Goal: Transaction & Acquisition: Purchase product/service

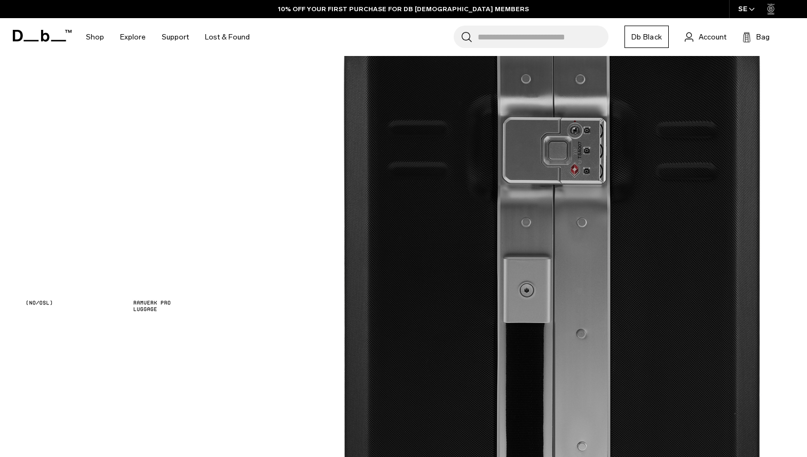
scroll to position [1012, 0]
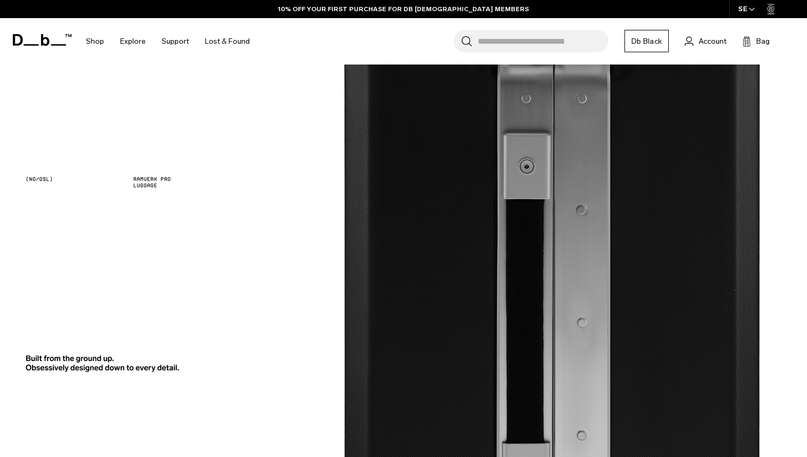
click at [470, 222] on div at bounding box center [403, 195] width 743 height 64
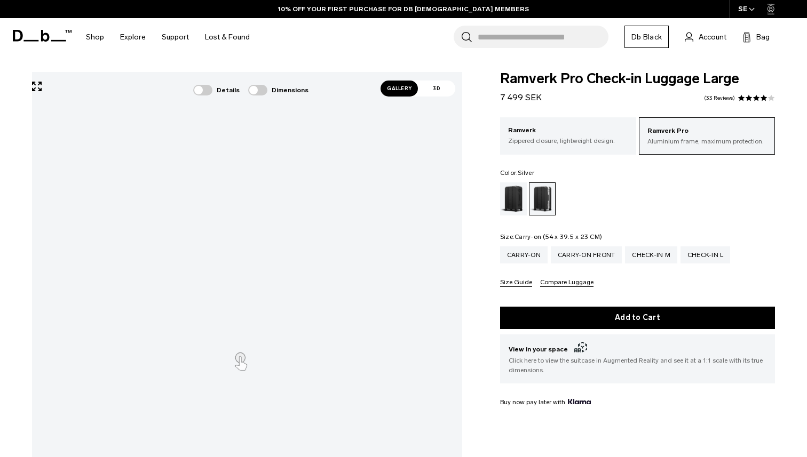
click at [526, 246] on div "Carry-on" at bounding box center [523, 254] width 47 height 17
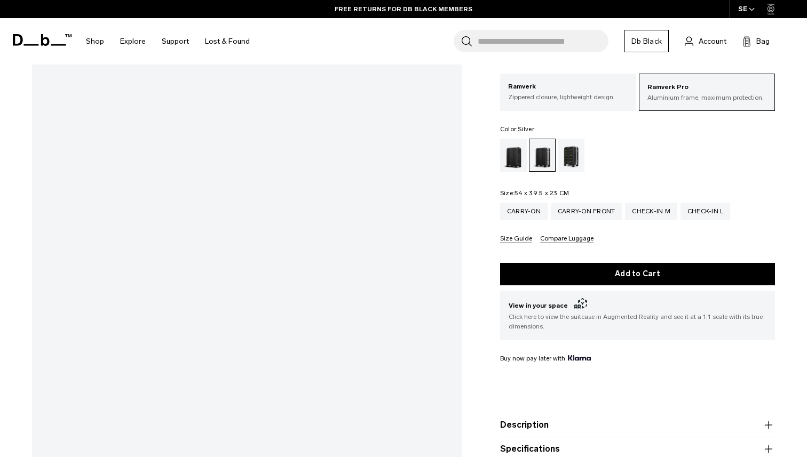
scroll to position [79, 0]
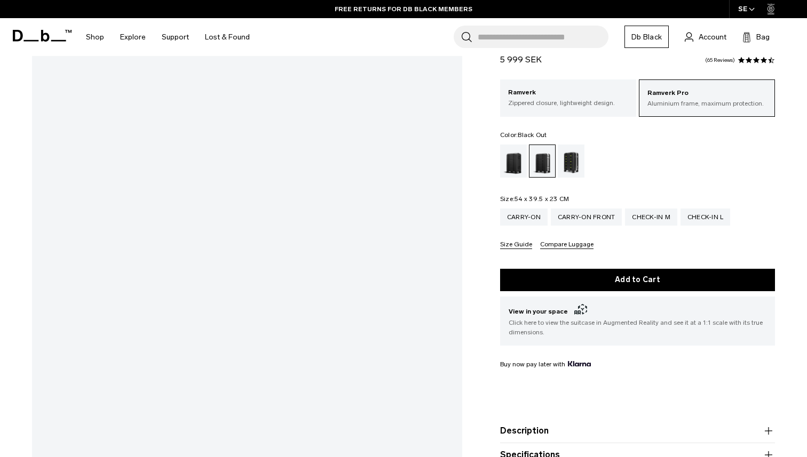
click at [515, 169] on div "Black Out" at bounding box center [513, 161] width 27 height 33
click at [566, 163] on div "Db x New Amsterdam Surf Association" at bounding box center [570, 161] width 27 height 33
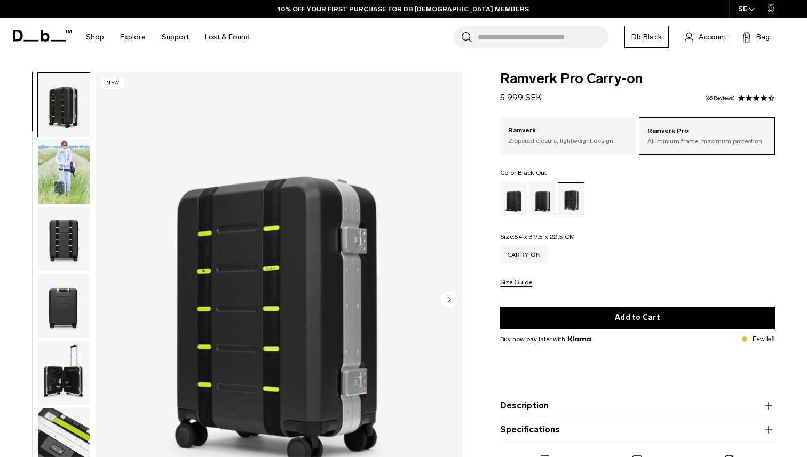
click at [513, 197] on div "Black Out" at bounding box center [513, 198] width 27 height 33
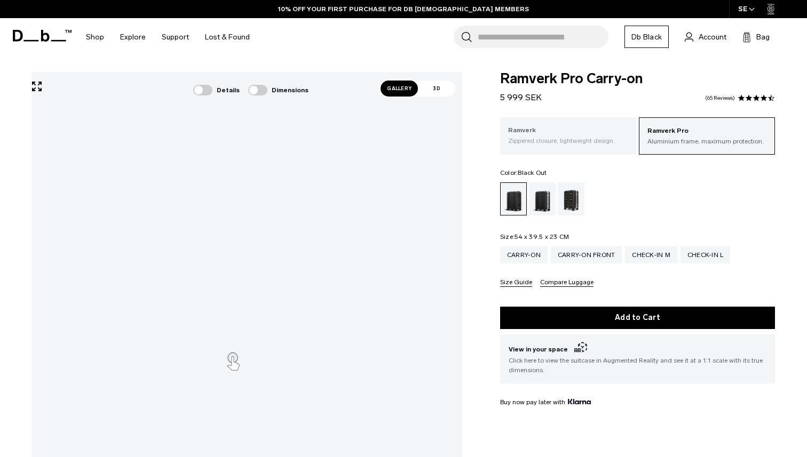
click at [573, 149] on div "Ramverk Zippered closure, lightweight design." at bounding box center [568, 135] width 136 height 36
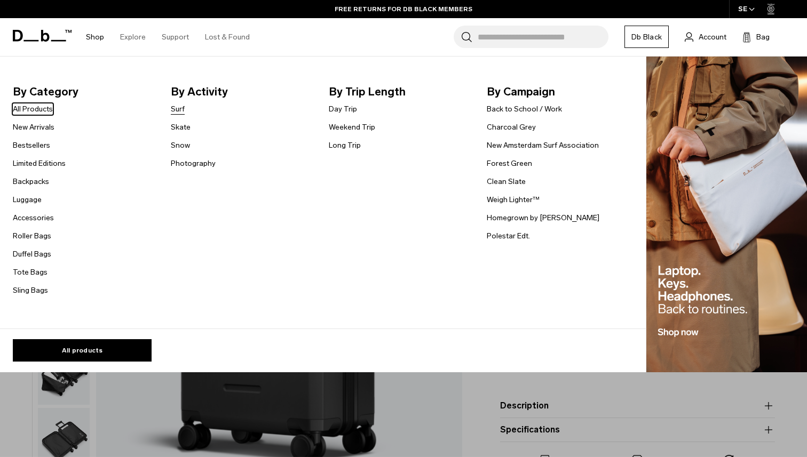
click at [175, 110] on link "Surf" at bounding box center [178, 108] width 14 height 11
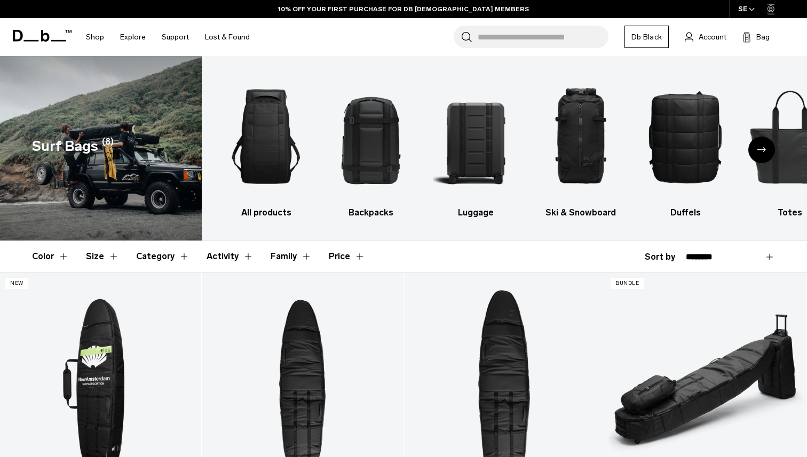
click at [480, 35] on input "Search for Bags, Luggage..." at bounding box center [542, 37] width 131 height 22
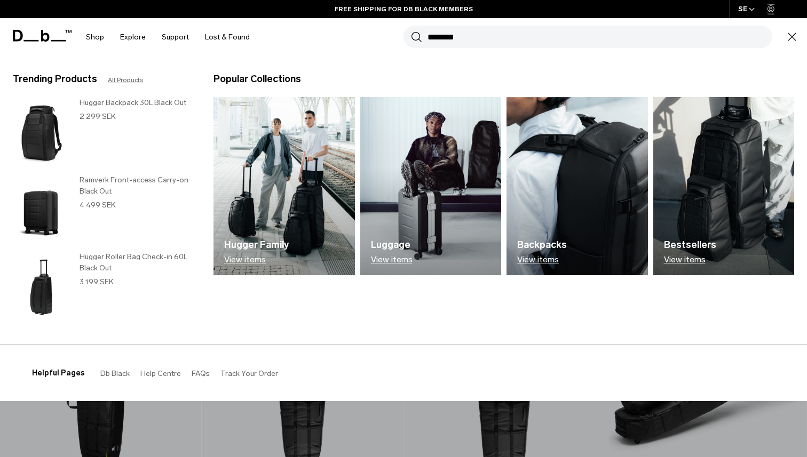
type input "********"
click at [411, 31] on button "Search" at bounding box center [416, 37] width 11 height 12
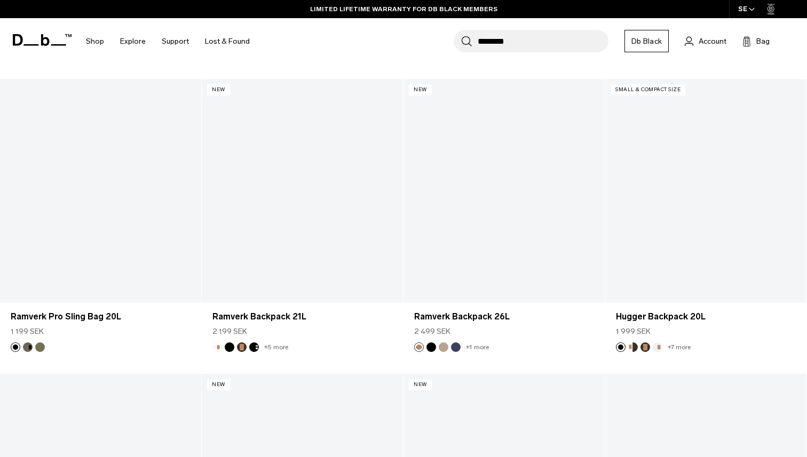
scroll to position [2236, 0]
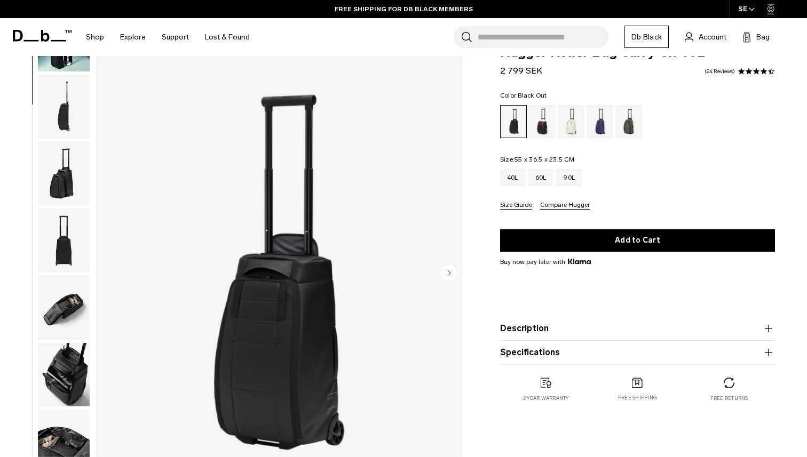
scroll to position [137, 0]
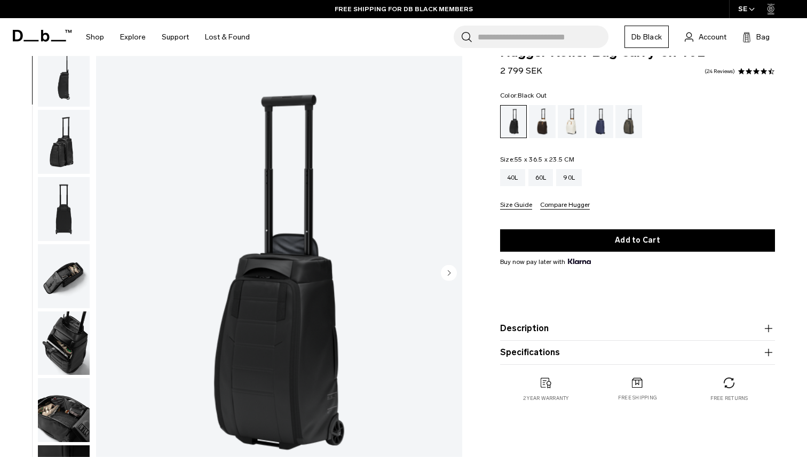
click at [69, 158] on img "button" at bounding box center [64, 142] width 52 height 64
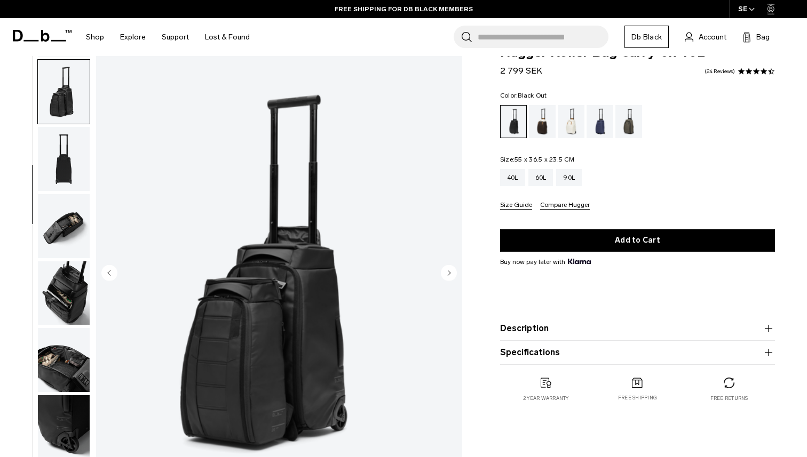
scroll to position [201, 0]
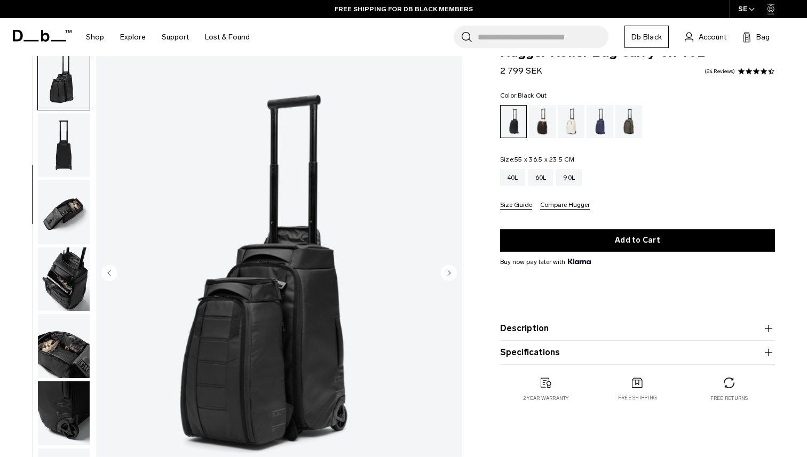
click at [67, 179] on ul at bounding box center [63, 273] width 53 height 457
click at [57, 226] on img "button" at bounding box center [64, 212] width 52 height 64
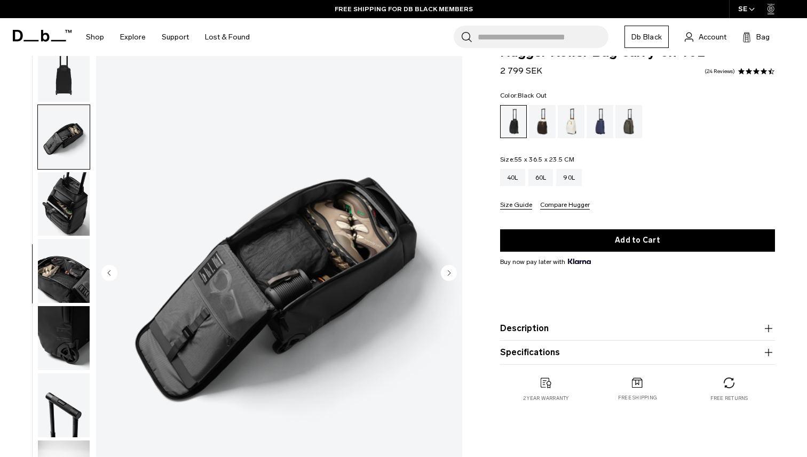
scroll to position [278, 0]
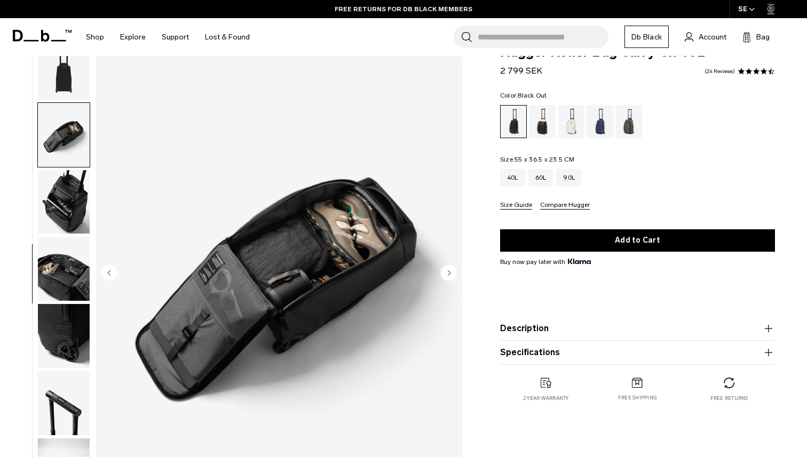
click at [67, 201] on img "button" at bounding box center [64, 202] width 52 height 64
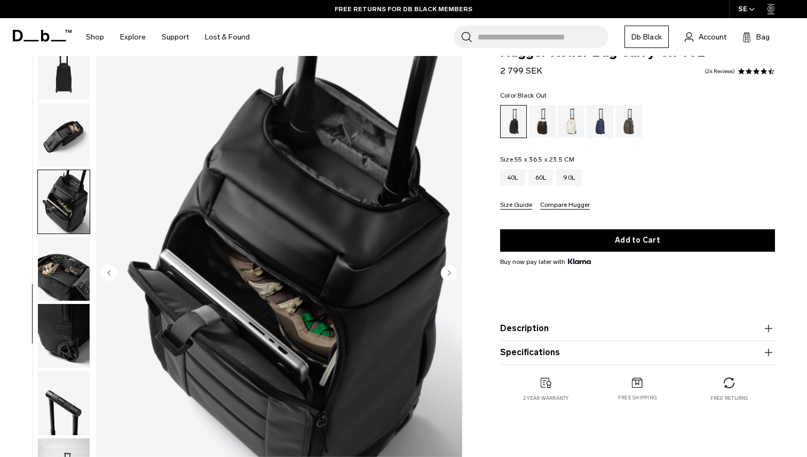
click at [67, 158] on img "button" at bounding box center [64, 135] width 52 height 64
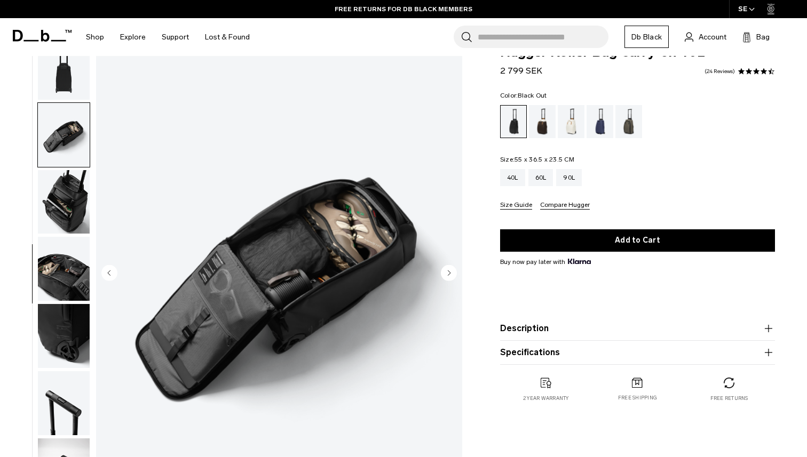
click at [61, 267] on img "button" at bounding box center [64, 269] width 52 height 64
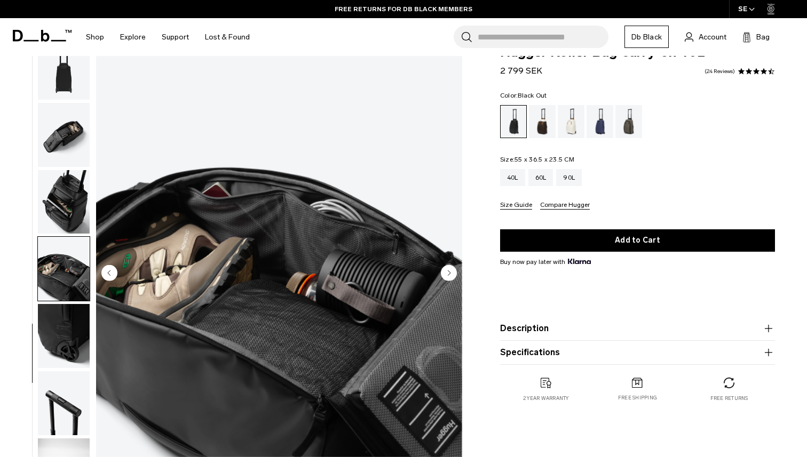
click at [61, 321] on img "button" at bounding box center [64, 336] width 52 height 64
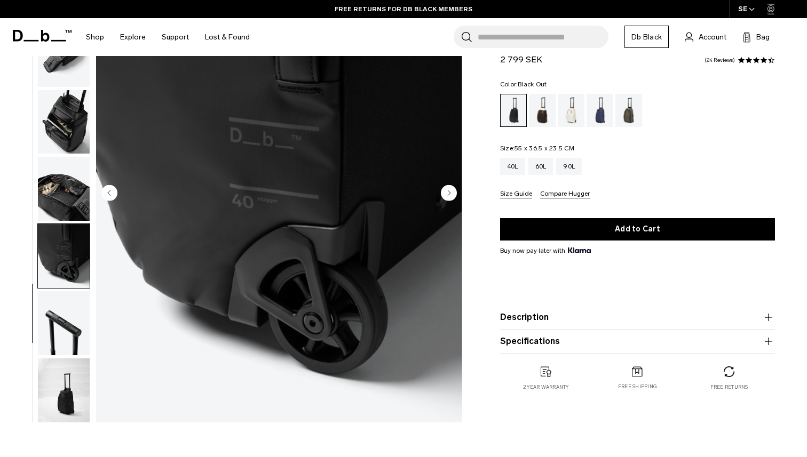
scroll to position [140, 0]
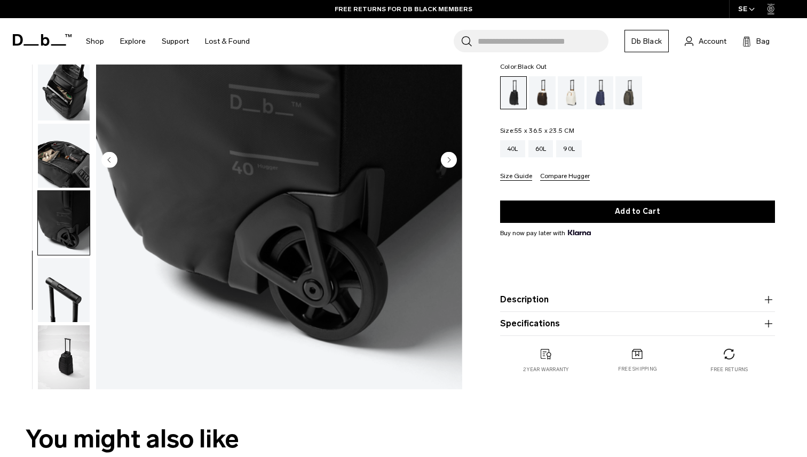
drag, startPoint x: 62, startPoint y: 291, endPoint x: 63, endPoint y: 316, distance: 25.6
click at [62, 291] on img "button" at bounding box center [64, 290] width 52 height 64
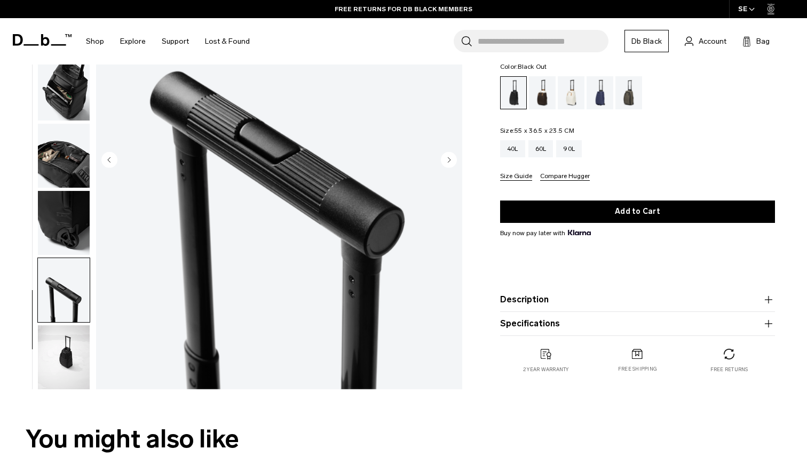
click at [63, 352] on img "button" at bounding box center [64, 357] width 52 height 64
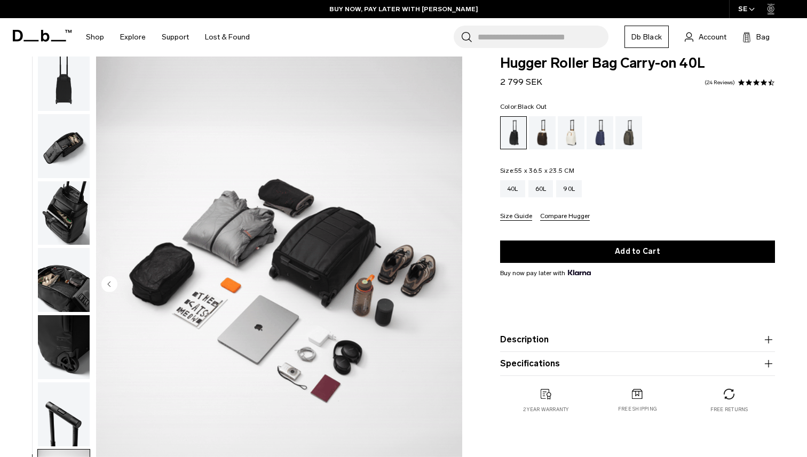
scroll to position [15, 0]
